Goal: Transaction & Acquisition: Purchase product/service

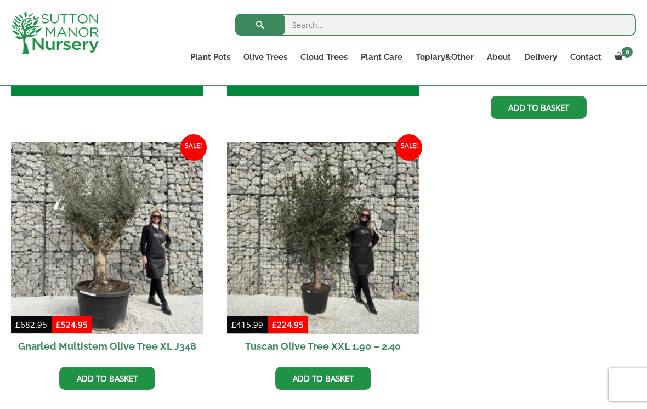
scroll to position [621, 0]
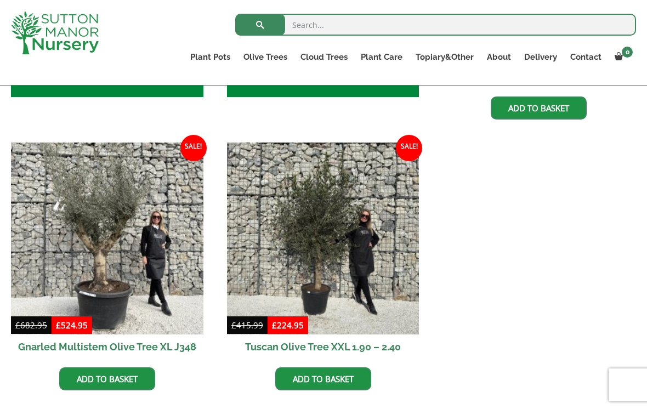
click at [329, 262] on img at bounding box center [323, 238] width 192 height 192
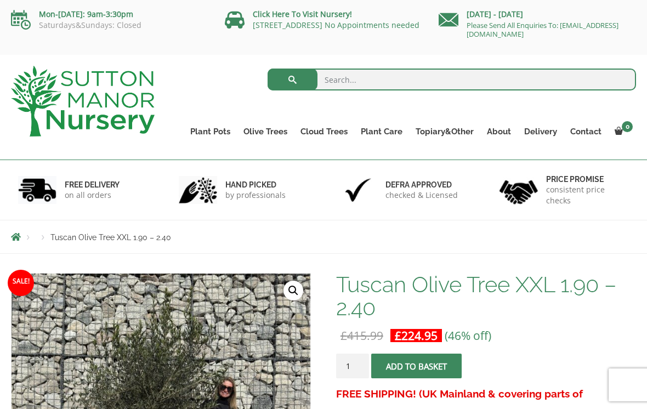
click at [0, 0] on link "The Old Stone Pots" at bounding box center [0, 0] width 0 height 0
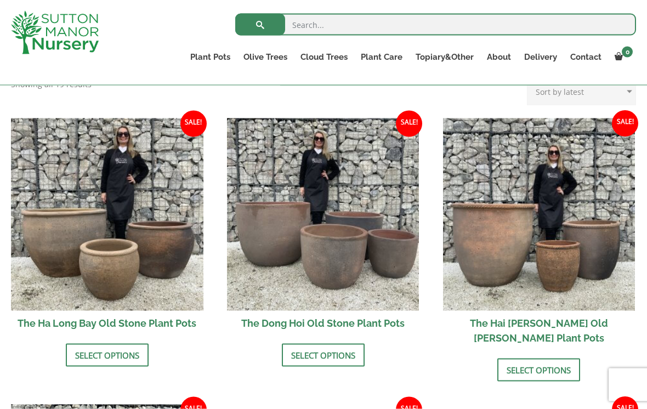
scroll to position [353, 0]
click at [367, 274] on img at bounding box center [323, 214] width 192 height 192
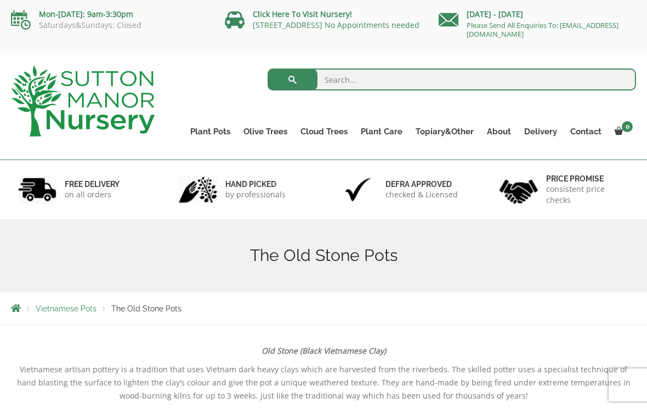
scroll to position [370, 0]
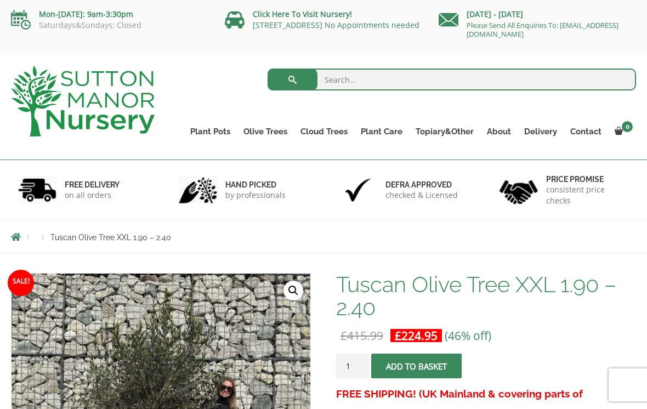
click at [0, 0] on link "Ilex Crenata Cloud Trees" at bounding box center [0, 0] width 0 height 0
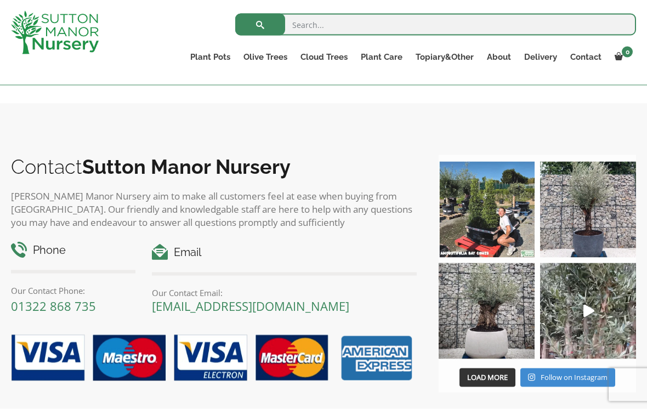
scroll to position [814, 0]
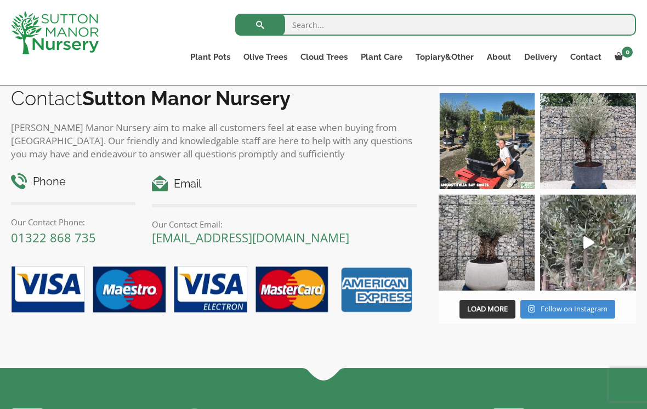
click at [592, 171] on img at bounding box center [588, 141] width 96 height 96
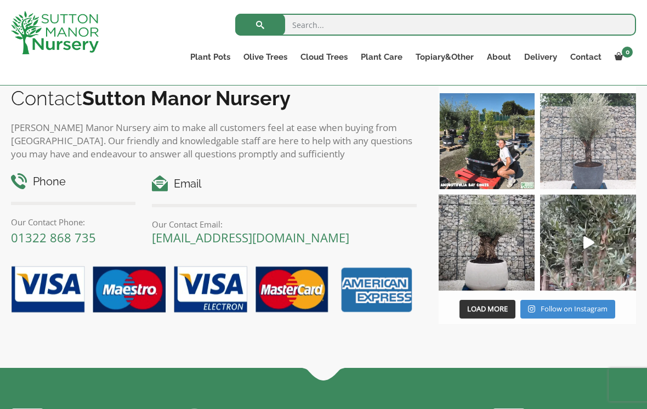
scroll to position [814, 0]
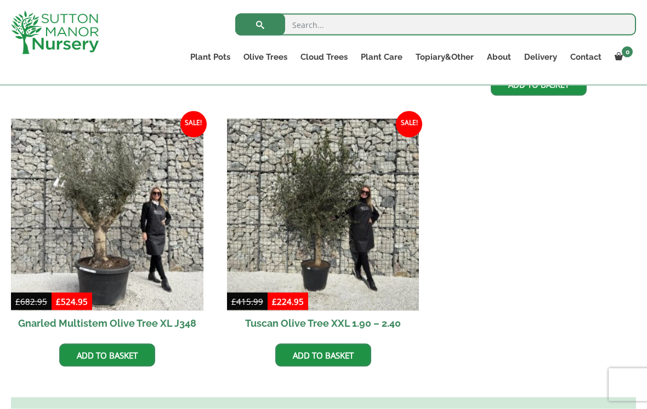
scroll to position [645, 0]
click at [262, 221] on img at bounding box center [323, 214] width 192 height 192
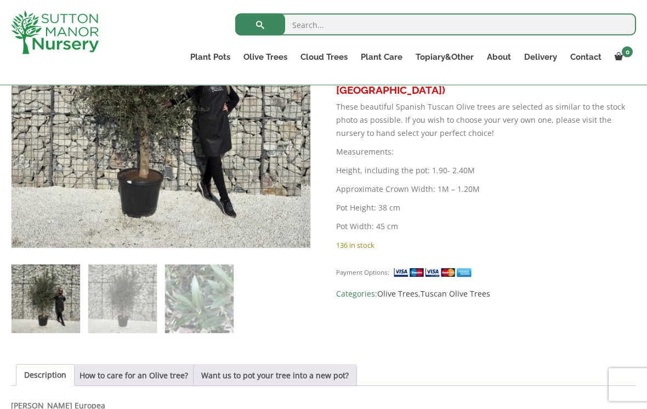
scroll to position [305, 0]
click at [345, 372] on link "Want us to pot your tree into a new pot?" at bounding box center [274, 374] width 147 height 21
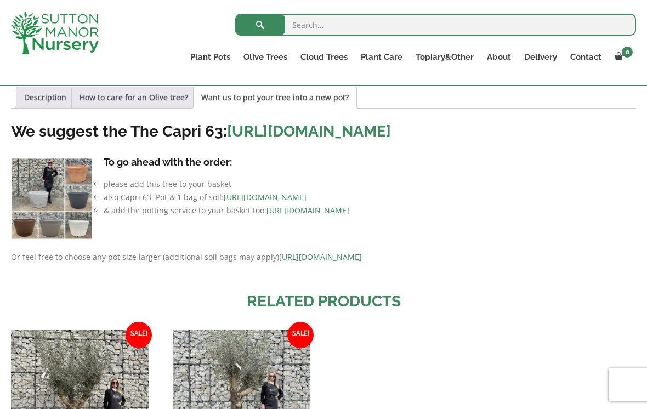
scroll to position [581, 0]
click at [111, 191] on li "please add this tree to your basket" at bounding box center [329, 184] width 614 height 13
click at [44, 220] on img at bounding box center [52, 199] width 82 height 82
click at [38, 225] on img at bounding box center [52, 199] width 82 height 82
click at [49, 240] on img at bounding box center [52, 199] width 82 height 82
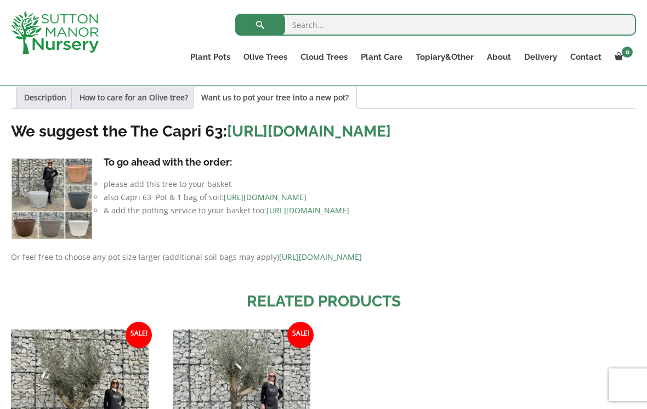
scroll to position [584, 0]
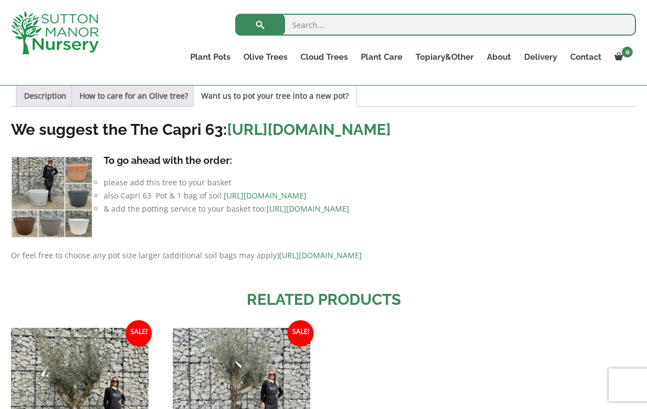
click at [270, 201] on link "https://www.suttonmanornursery.co.uk/plant-care-products/nursery-container-soil/" at bounding box center [265, 195] width 83 height 10
click at [107, 215] on li "& add the potting service to your basket too: https://www.suttonmanornursery.co…" at bounding box center [329, 208] width 614 height 13
click at [125, 215] on li "& add the potting service to your basket too: https://www.suttonmanornursery.co…" at bounding box center [329, 208] width 614 height 13
click at [349, 214] on link "https://www.suttonmanornursery.co.uk/plant-care-products/potting-your-tree-addi…" at bounding box center [307, 208] width 83 height 10
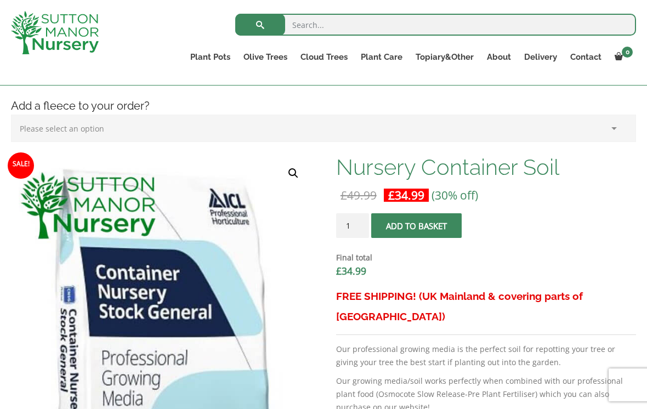
scroll to position [213, 0]
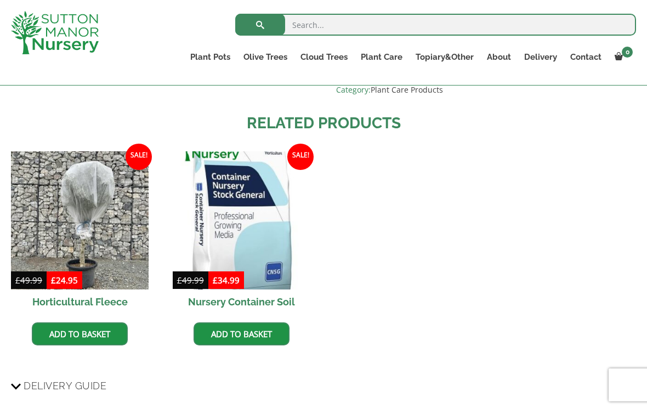
scroll to position [622, 0]
